Goal: Information Seeking & Learning: Learn about a topic

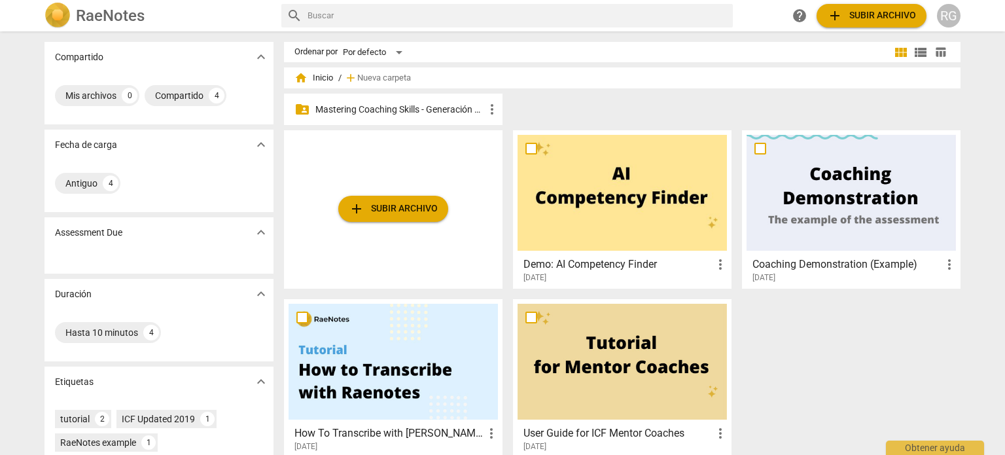
click at [422, 107] on p "Mastering Coaching Skills - Generación 31" at bounding box center [399, 110] width 169 height 14
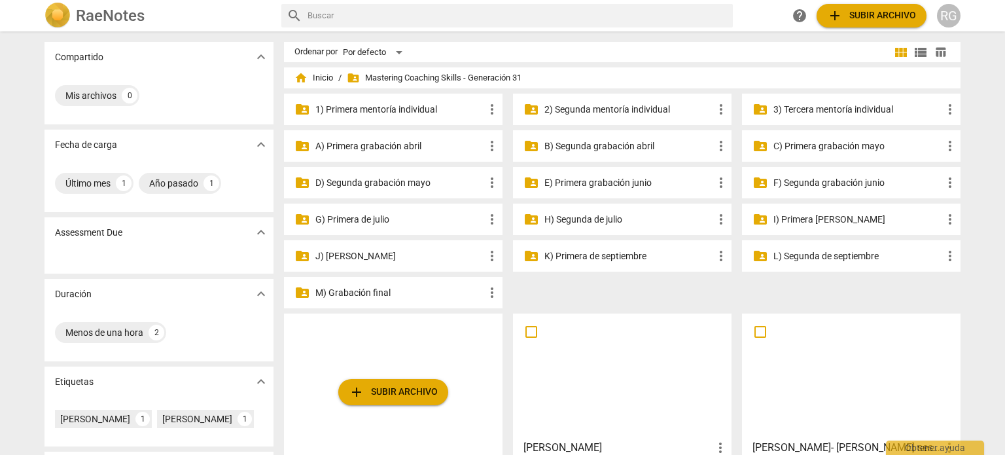
click at [812, 109] on p "3) Tercera mentoría individual" at bounding box center [857, 110] width 169 height 14
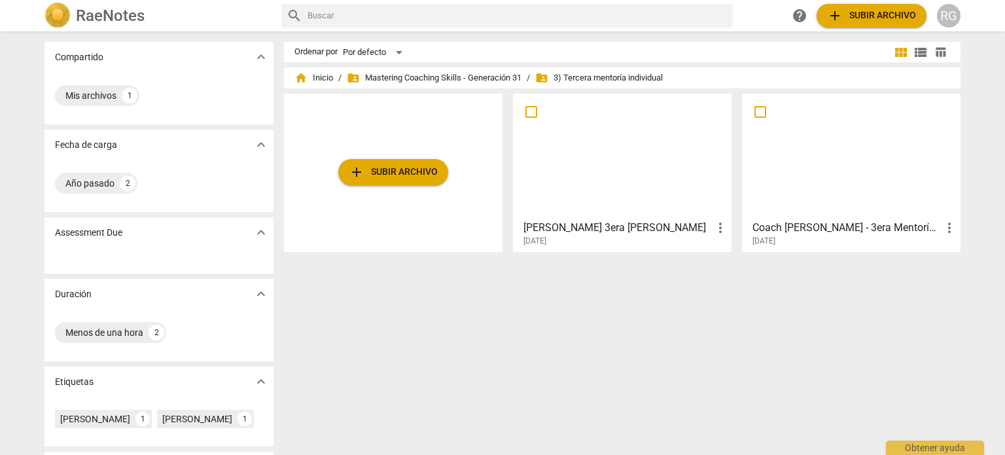
click at [869, 171] on div at bounding box center [850, 156] width 209 height 116
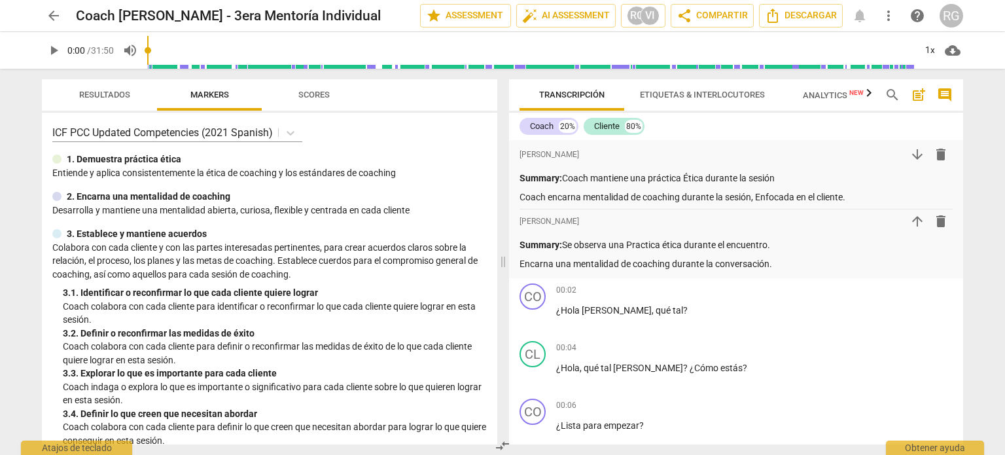
click at [57, 51] on span "play_arrow" at bounding box center [54, 51] width 16 height 16
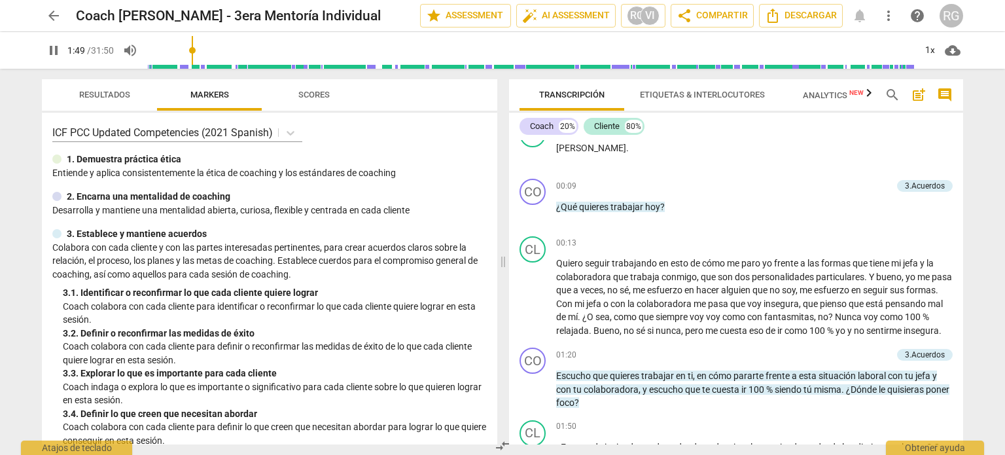
scroll to position [646, 0]
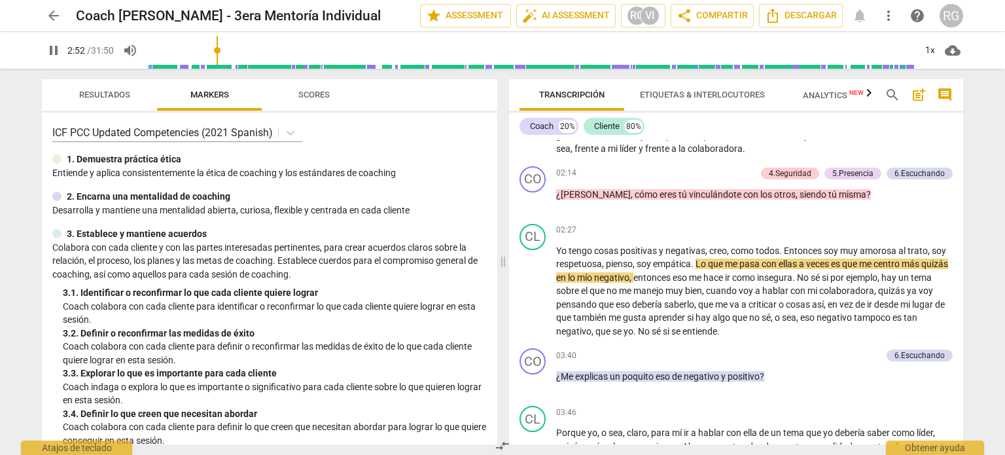
click at [50, 48] on span "pause" at bounding box center [54, 51] width 16 height 16
click at [61, 52] on span "play_arrow" at bounding box center [54, 51] width 16 height 16
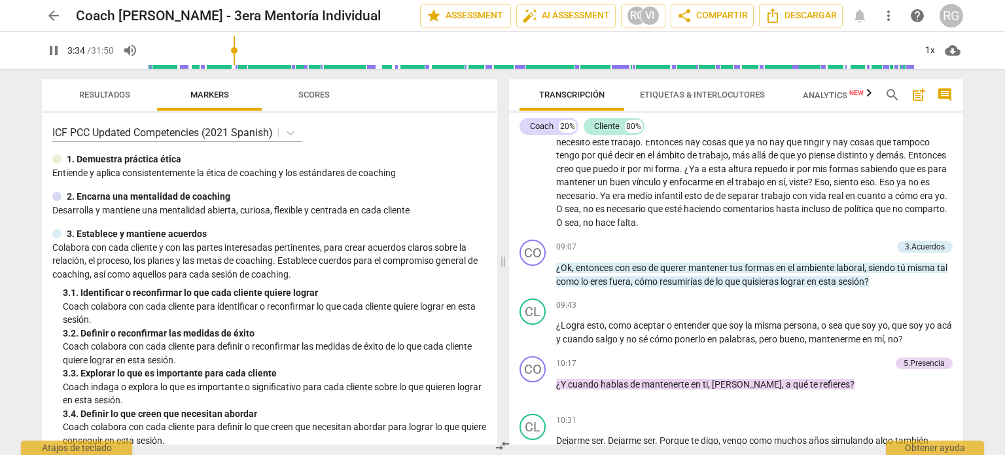
scroll to position [1628, 0]
type input "223"
click at [59, 12] on span "arrow_back" at bounding box center [54, 16] width 16 height 16
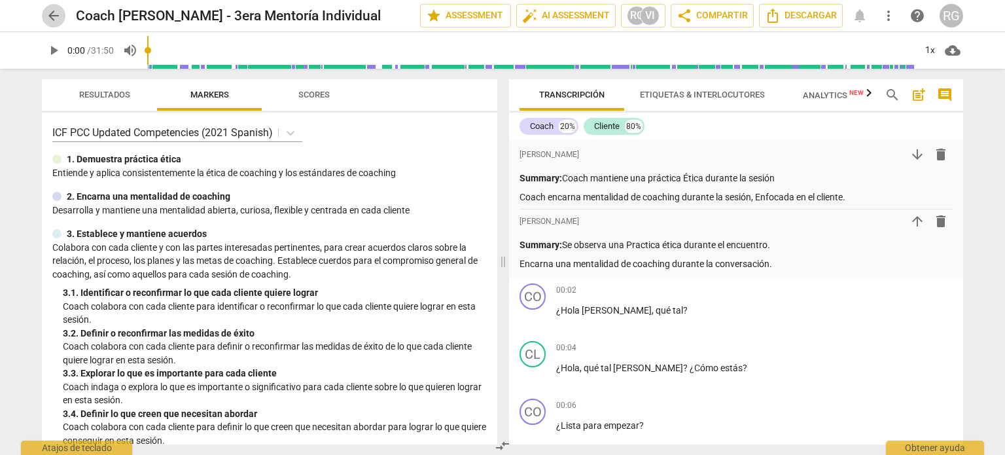
click at [58, 15] on span "arrow_back" at bounding box center [54, 16] width 16 height 16
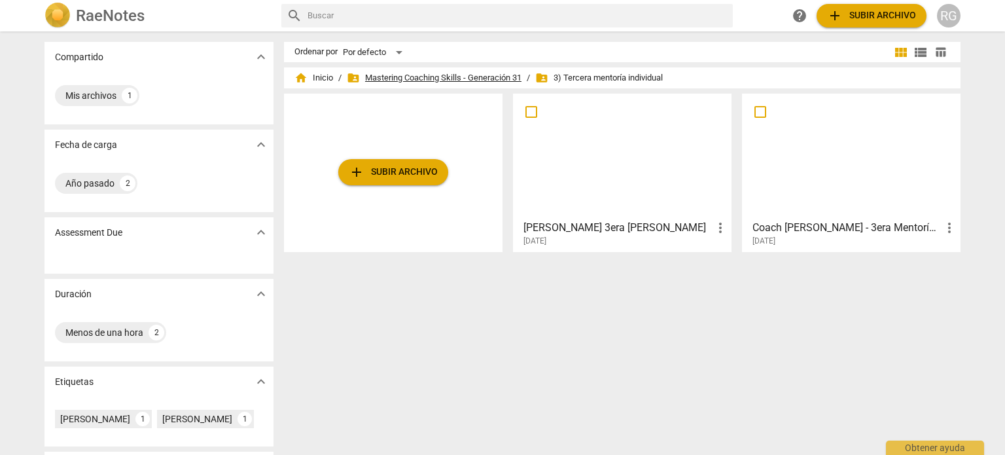
click at [470, 78] on span "folder_shared Mastering Coaching Skills - Generación 31" at bounding box center [434, 77] width 175 height 13
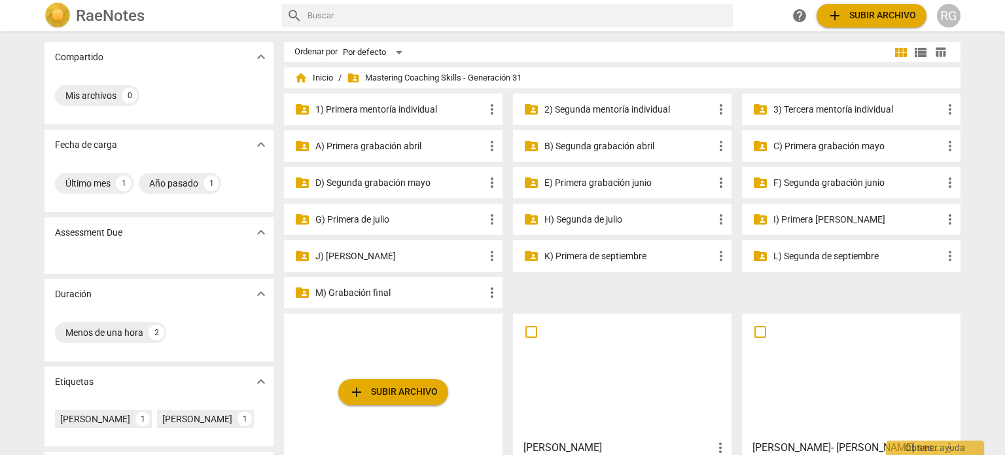
click at [364, 297] on p "M) Grabación final" at bounding box center [399, 293] width 169 height 14
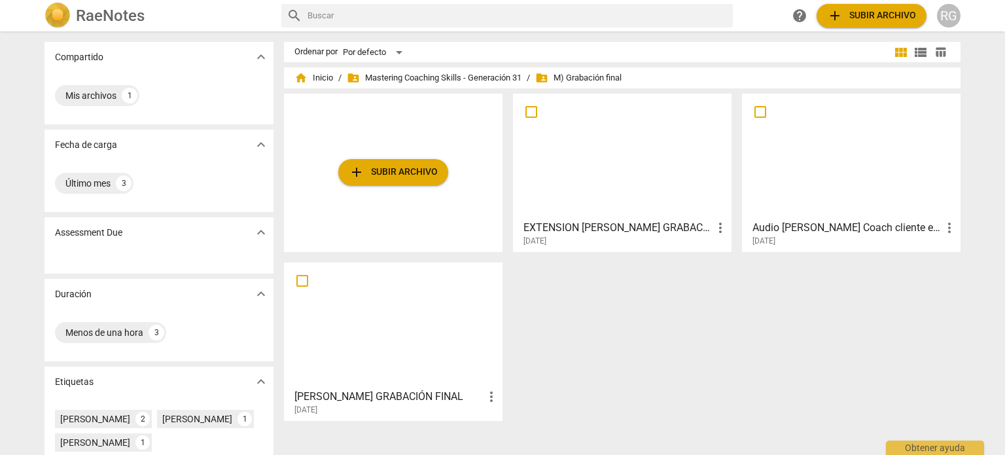
click at [877, 183] on div at bounding box center [850, 156] width 209 height 116
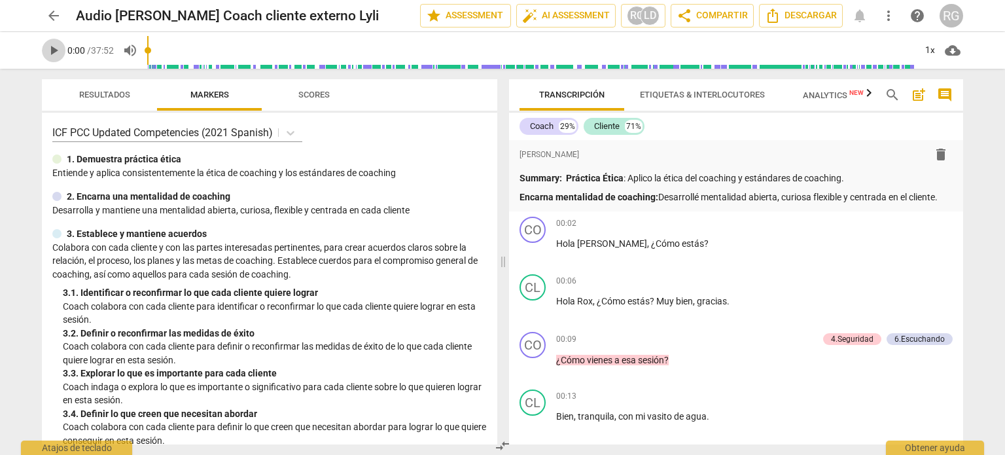
click at [56, 51] on span "play_arrow" at bounding box center [54, 51] width 16 height 16
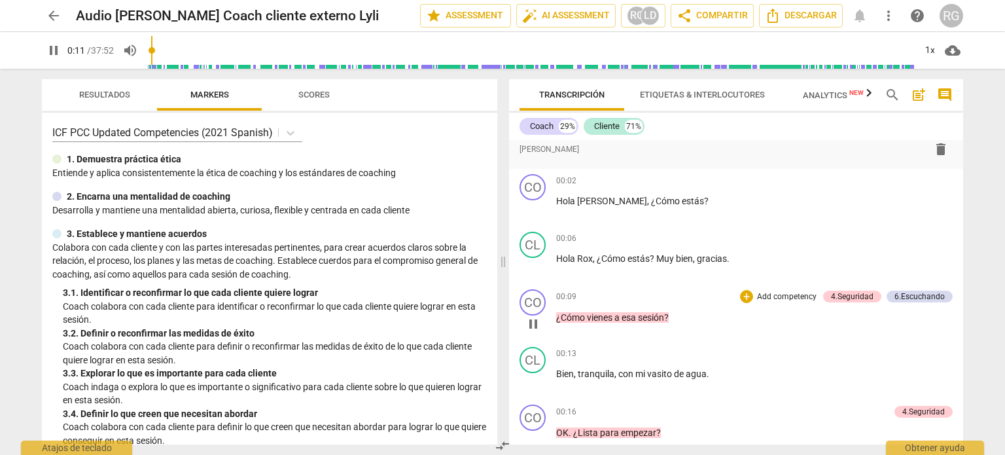
scroll to position [65, 0]
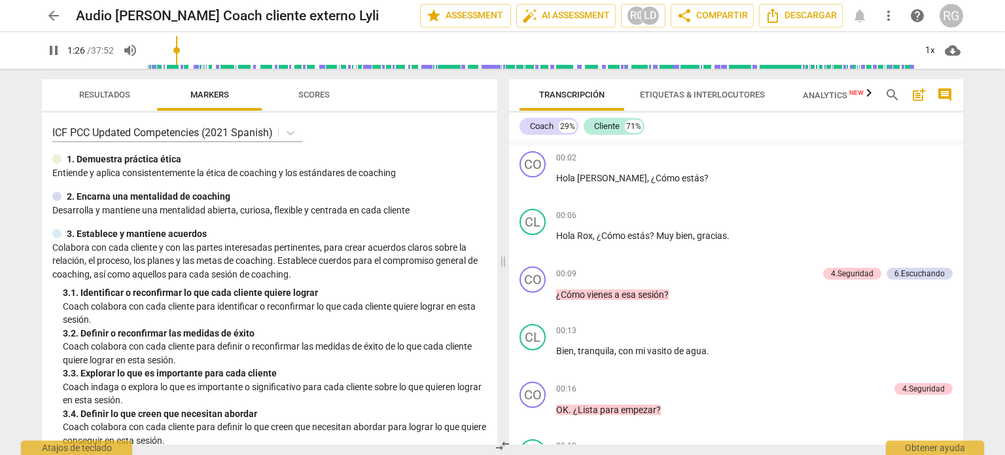
type input "86"
click at [52, 18] on span "arrow_back" at bounding box center [54, 16] width 16 height 16
